Goal: Task Accomplishment & Management: Manage account settings

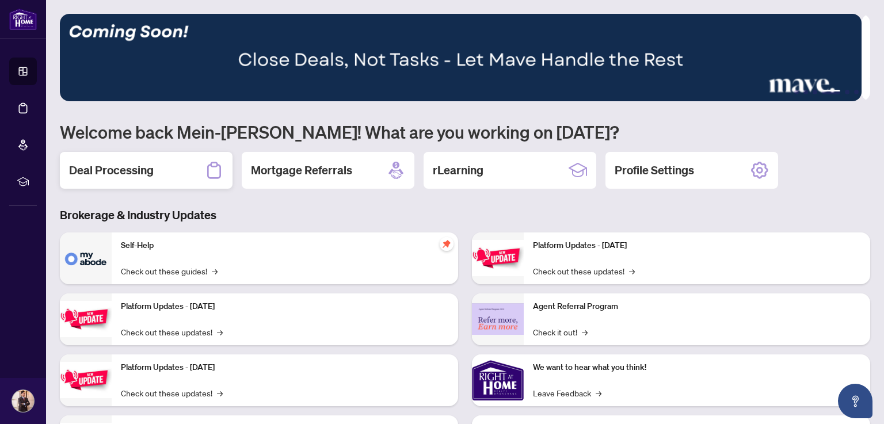
click at [136, 172] on h2 "Deal Processing" at bounding box center [111, 170] width 85 height 16
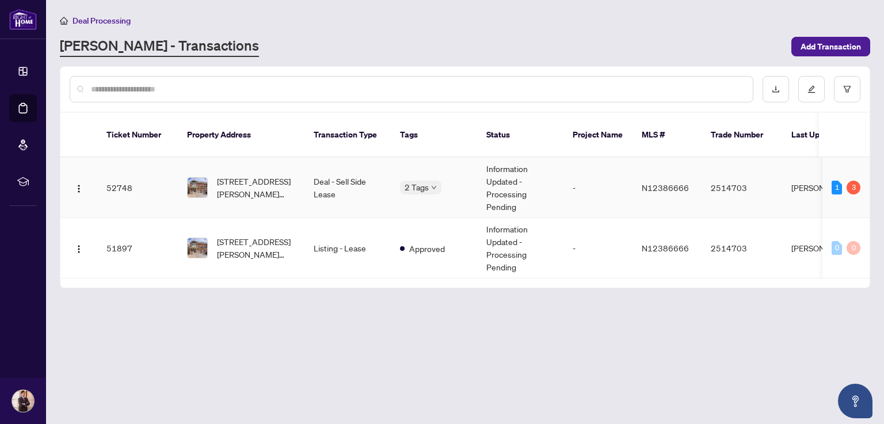
click at [127, 177] on td "52748" at bounding box center [137, 188] width 81 height 60
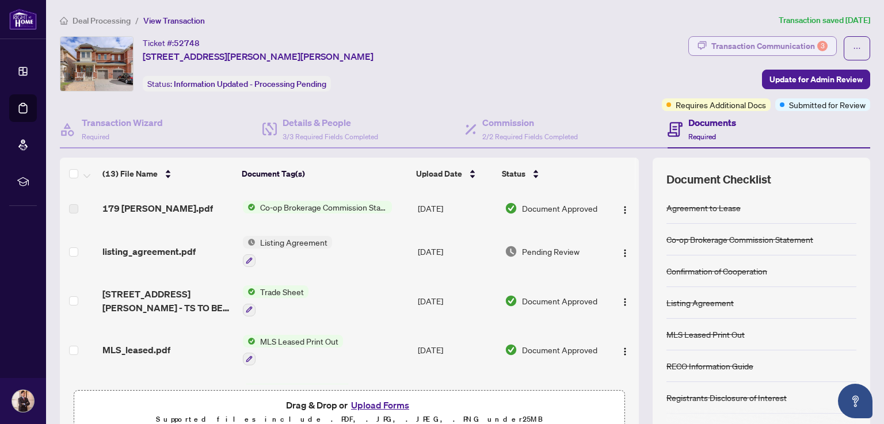
click at [755, 44] on div "Transaction Communication 3" at bounding box center [769, 46] width 116 height 18
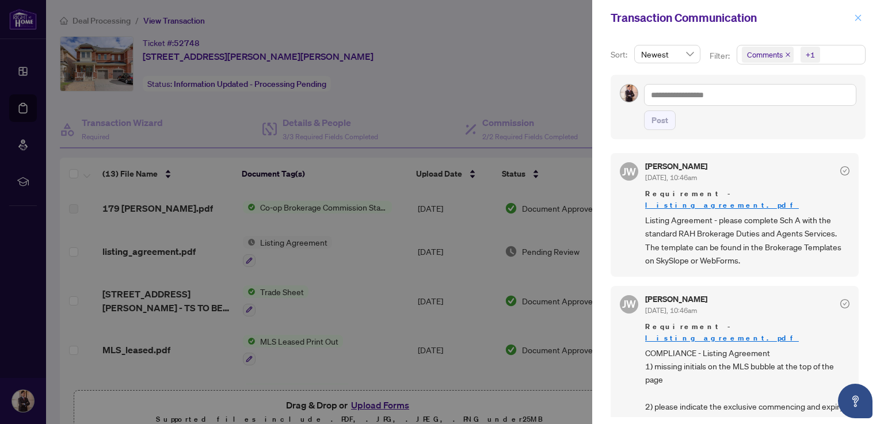
click at [860, 17] on icon "close" at bounding box center [858, 18] width 8 height 8
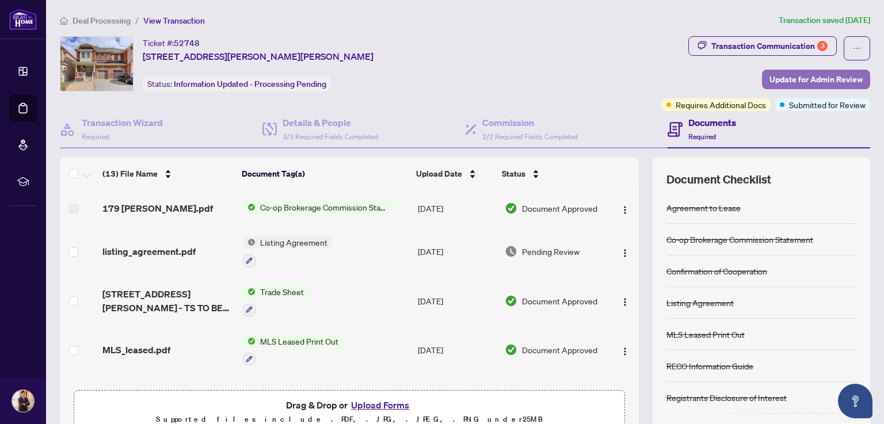
click at [818, 75] on span "Update for Admin Review" at bounding box center [816, 79] width 93 height 18
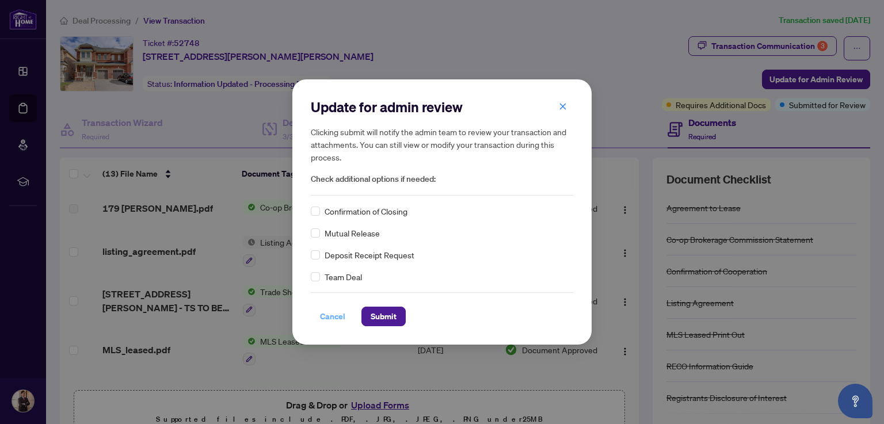
click at [334, 318] on span "Cancel" at bounding box center [332, 316] width 25 height 18
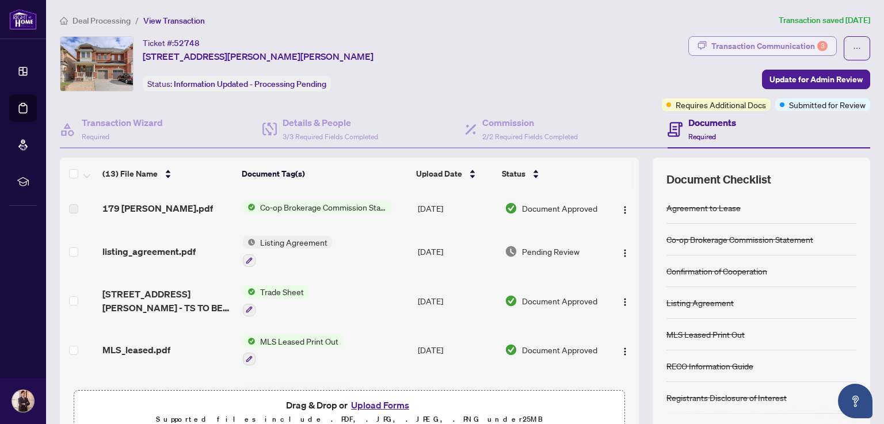
click at [733, 45] on div "Transaction Communication 3" at bounding box center [769, 46] width 116 height 18
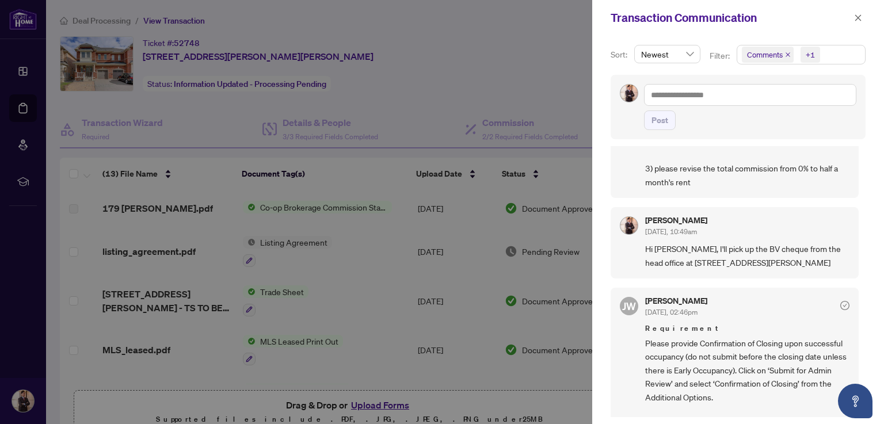
scroll to position [326, 0]
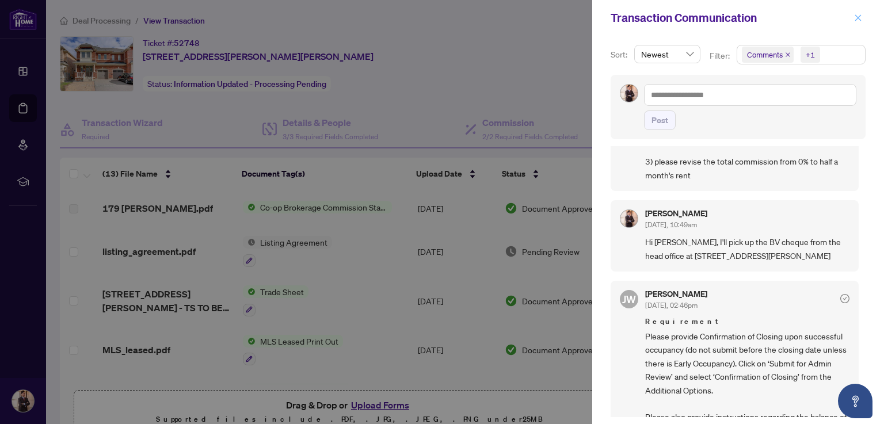
click at [858, 20] on icon "close" at bounding box center [858, 18] width 8 height 8
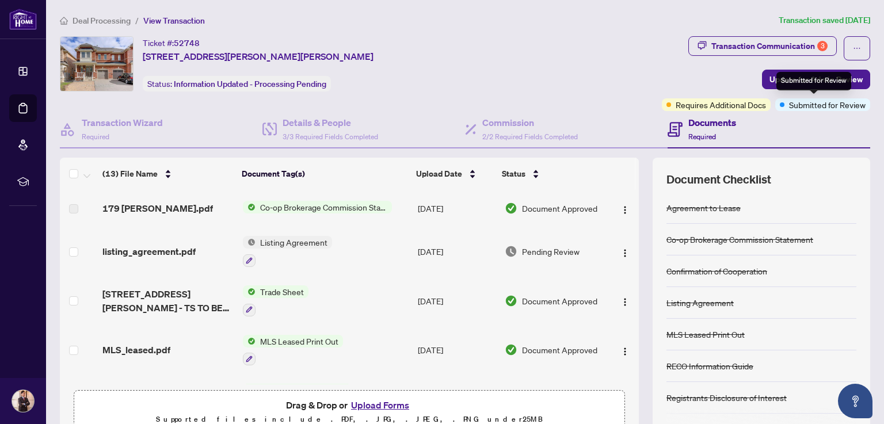
click at [818, 79] on div "Submitted for Review" at bounding box center [813, 81] width 75 height 18
click at [787, 77] on span "Update for Admin Review" at bounding box center [816, 79] width 93 height 18
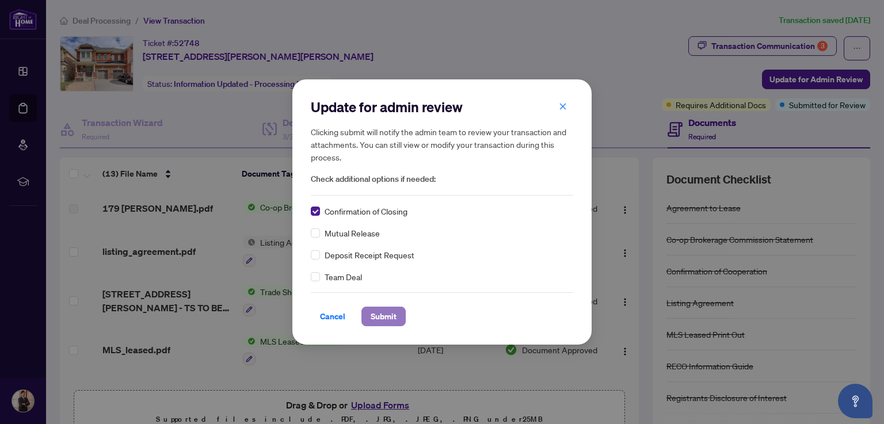
click at [383, 315] on span "Submit" at bounding box center [384, 316] width 26 height 18
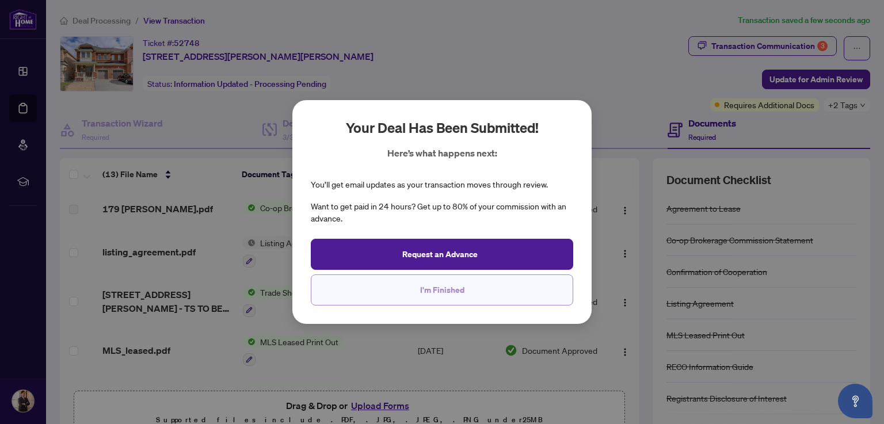
click at [443, 294] on span "I'm Finished" at bounding box center [442, 290] width 44 height 18
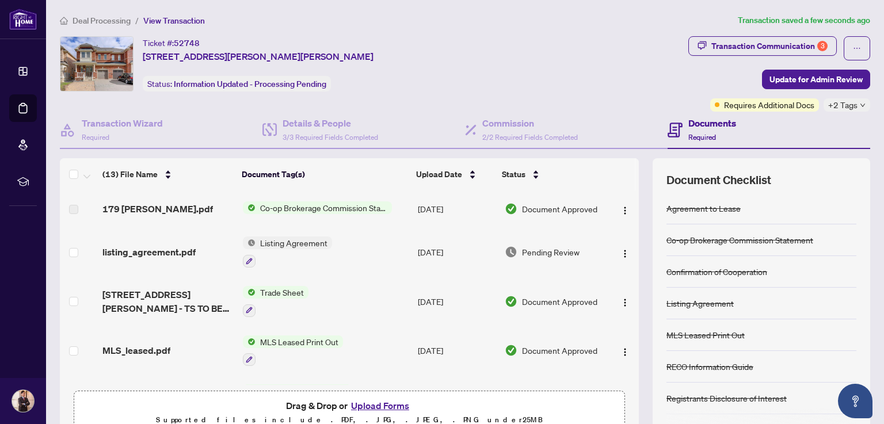
click at [587, 28] on div "Deal Processing / View Transaction Transaction saved a few seconds ago Ticket #…" at bounding box center [465, 241] width 820 height 455
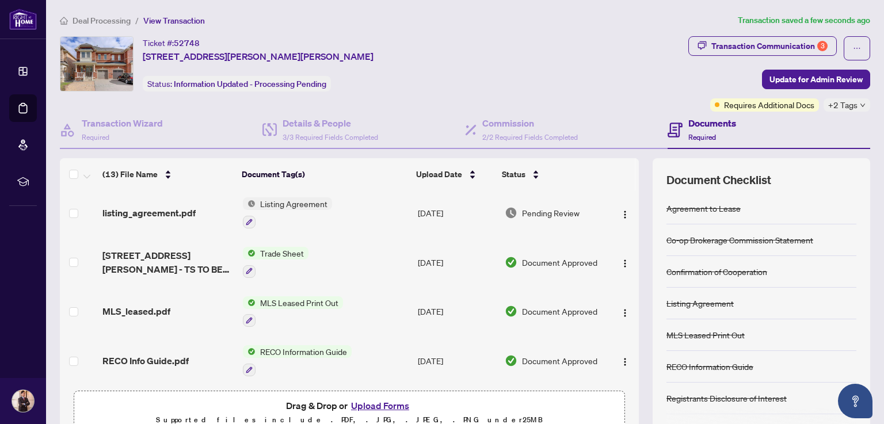
scroll to position [0, 0]
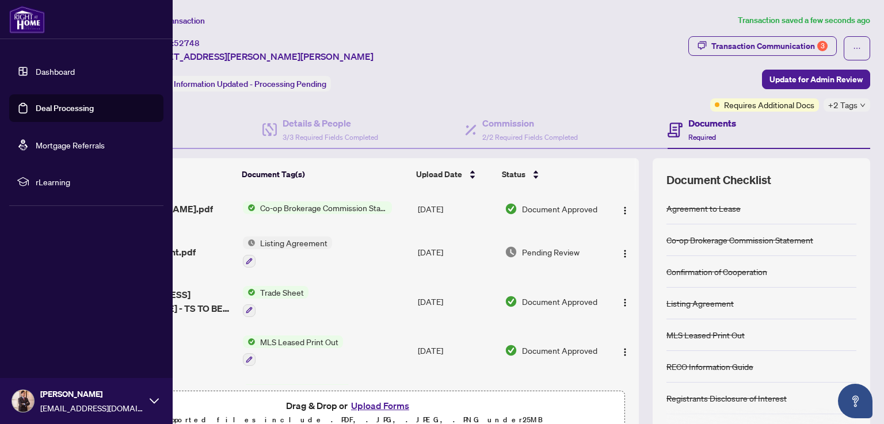
click at [36, 67] on link "Dashboard" at bounding box center [55, 71] width 39 height 10
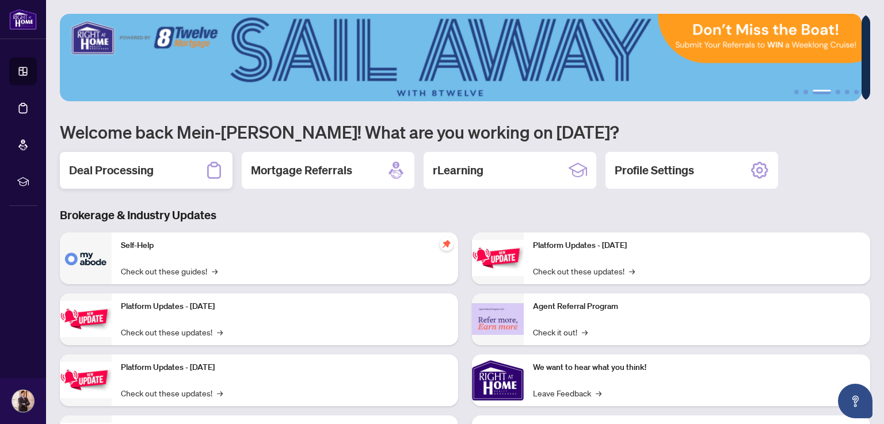
click at [124, 170] on h2 "Deal Processing" at bounding box center [111, 170] width 85 height 16
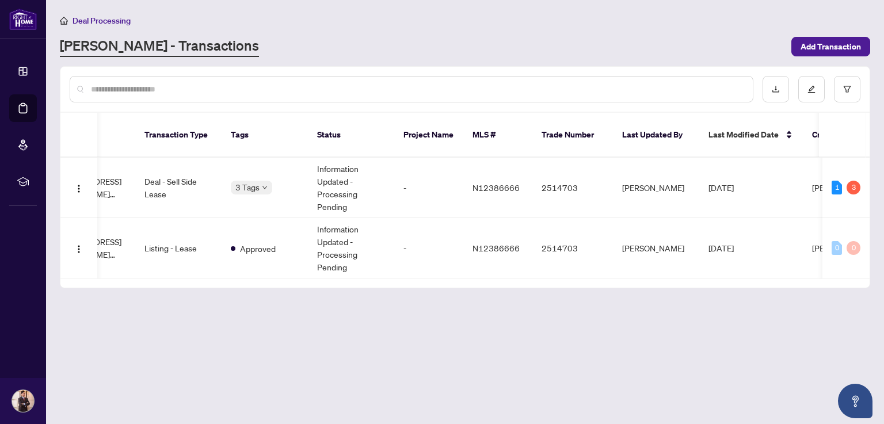
scroll to position [0, 10]
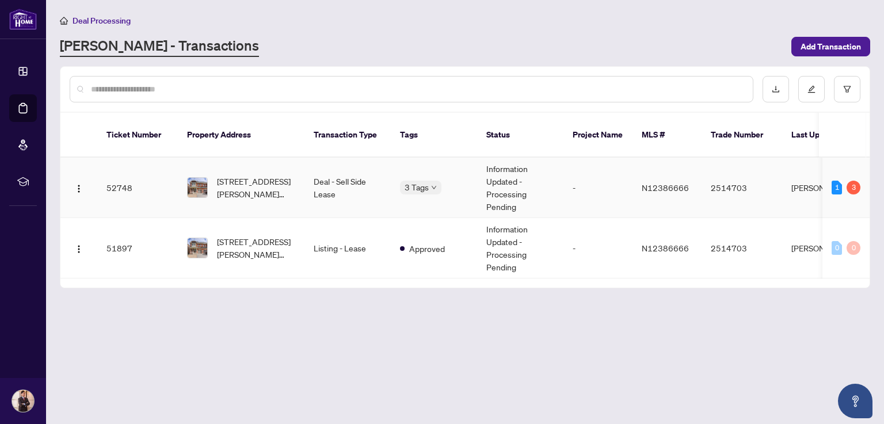
click at [123, 173] on td "52748" at bounding box center [137, 188] width 81 height 60
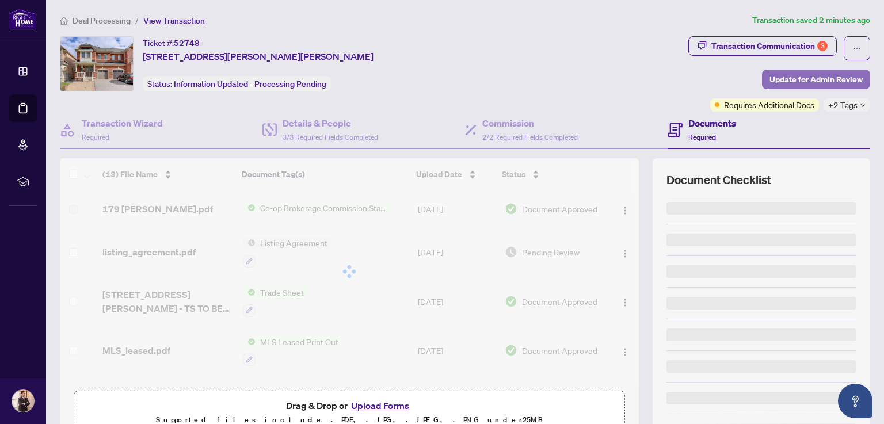
click at [808, 79] on span "Update for Admin Review" at bounding box center [816, 79] width 93 height 18
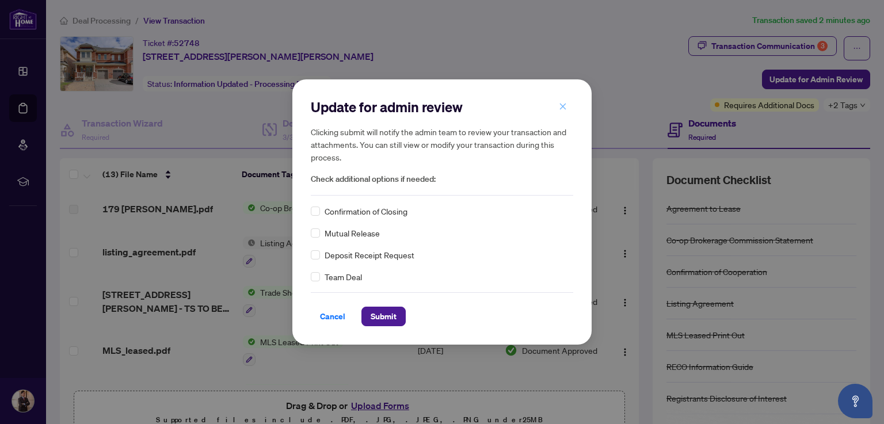
click at [559, 106] on icon "close" at bounding box center [563, 106] width 8 height 8
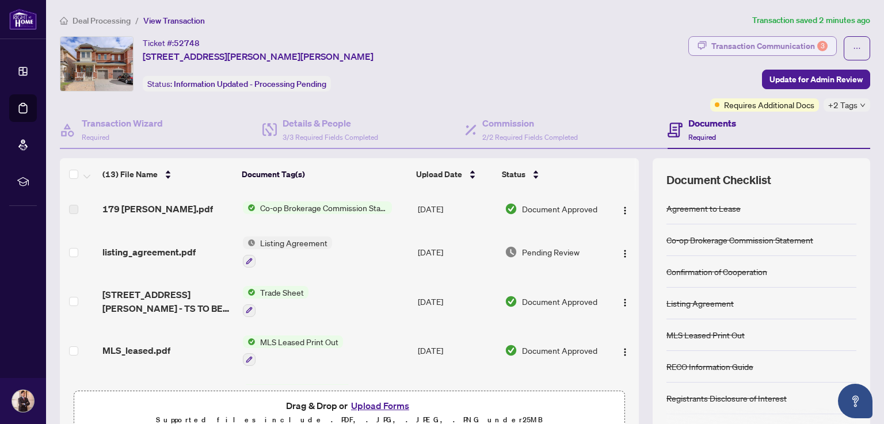
click at [736, 47] on div "Transaction Communication 3" at bounding box center [769, 46] width 116 height 18
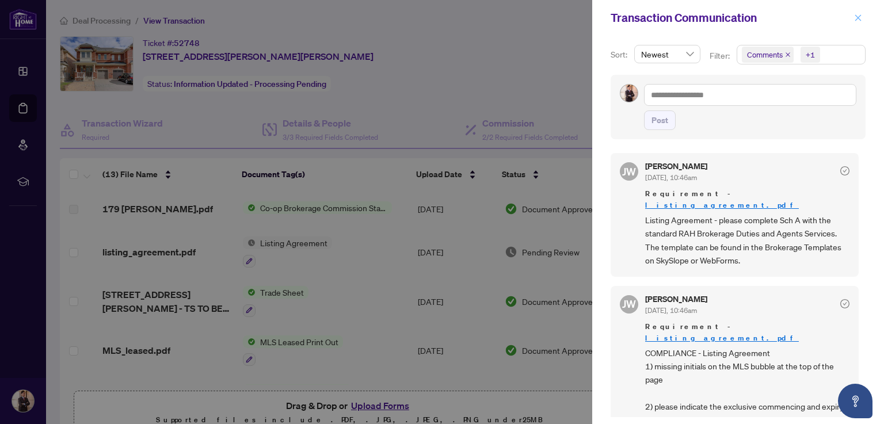
click at [859, 17] on icon "close" at bounding box center [858, 17] width 6 height 6
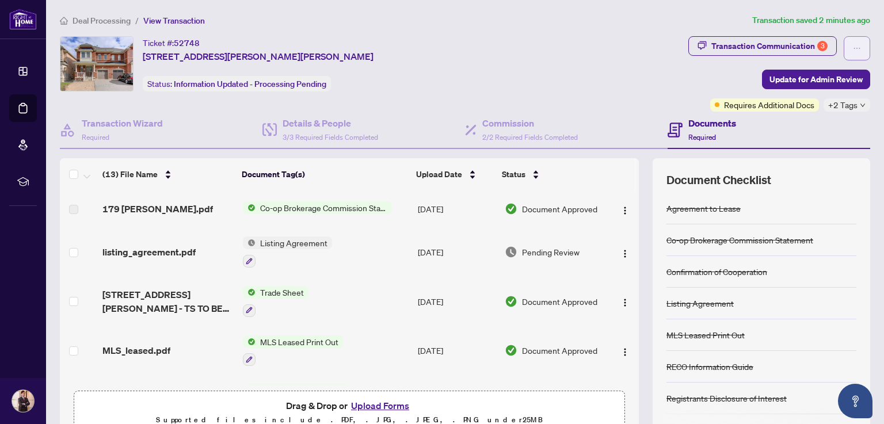
click at [853, 49] on icon "ellipsis" at bounding box center [857, 48] width 8 height 8
click at [522, 34] on div "Deal Processing / View Transaction Transaction saved 2 minutes ago Ticket #: 52…" at bounding box center [465, 241] width 820 height 455
click at [860, 105] on icon "down" at bounding box center [862, 105] width 5 height 3
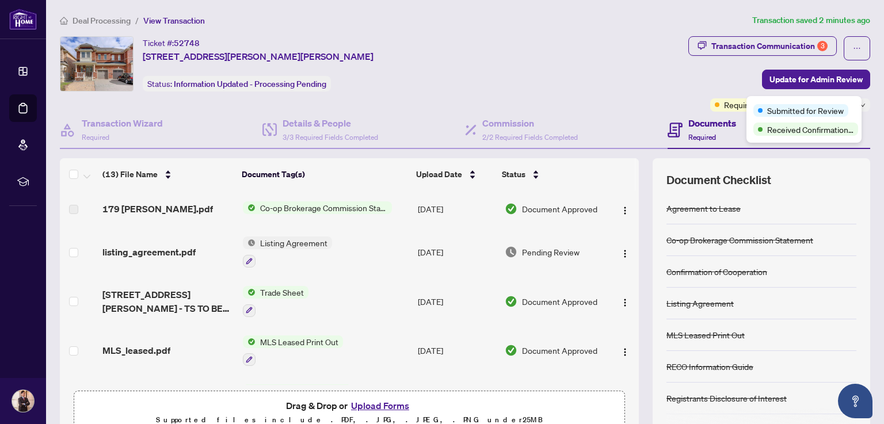
click at [627, 64] on div "Ticket #: 52748 [STREET_ADDRESS][PERSON_NAME][PERSON_NAME] Status: Information …" at bounding box center [372, 63] width 624 height 55
click at [843, 104] on span "+2 Tags" at bounding box center [842, 104] width 29 height 13
click at [574, 58] on div "Ticket #: 52748 [STREET_ADDRESS][PERSON_NAME][PERSON_NAME] Status: Information …" at bounding box center [372, 63] width 624 height 55
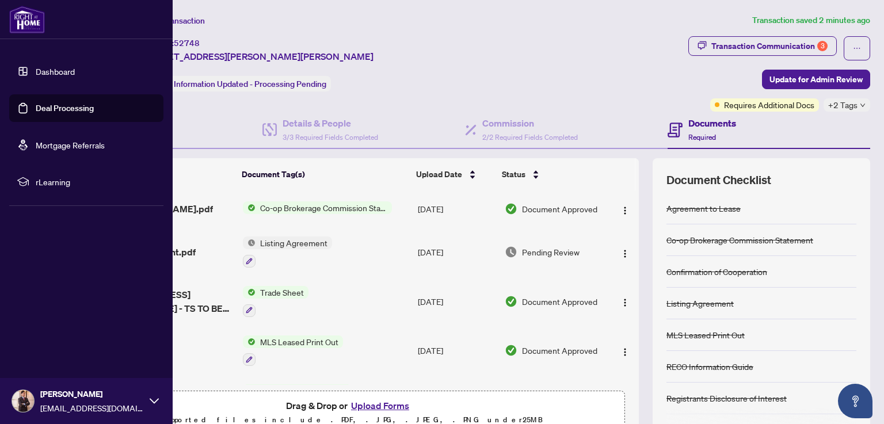
click at [36, 70] on link "Dashboard" at bounding box center [55, 71] width 39 height 10
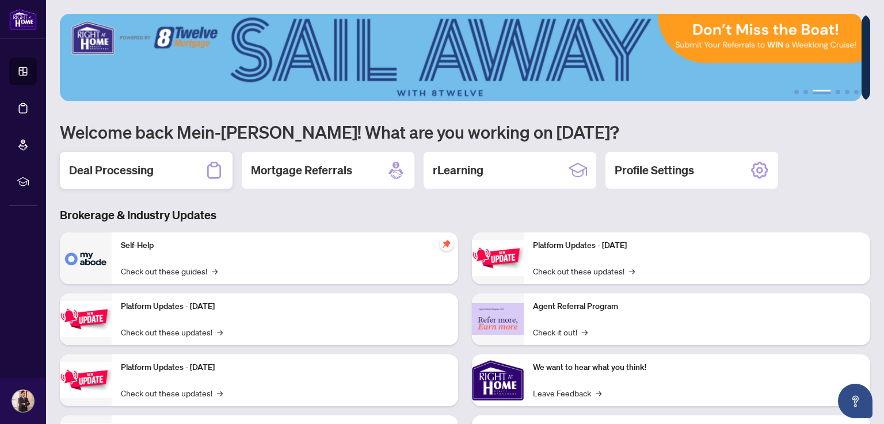
click at [144, 169] on h2 "Deal Processing" at bounding box center [111, 170] width 85 height 16
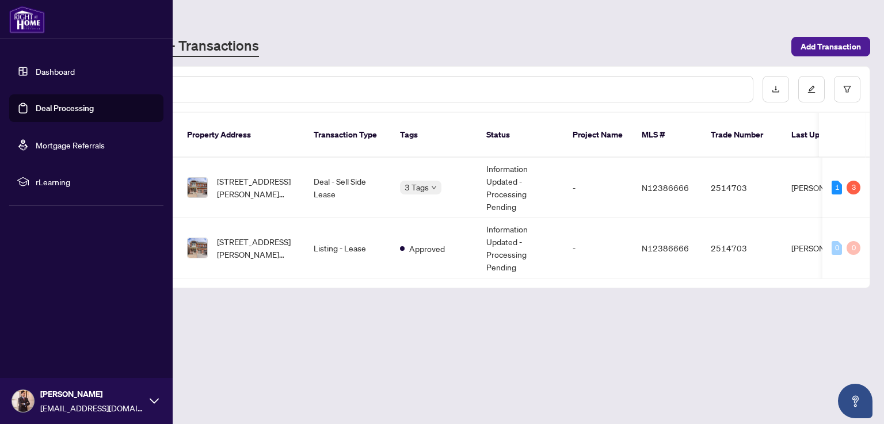
click at [36, 75] on link "Dashboard" at bounding box center [55, 71] width 39 height 10
